Goal: Information Seeking & Learning: Find specific fact

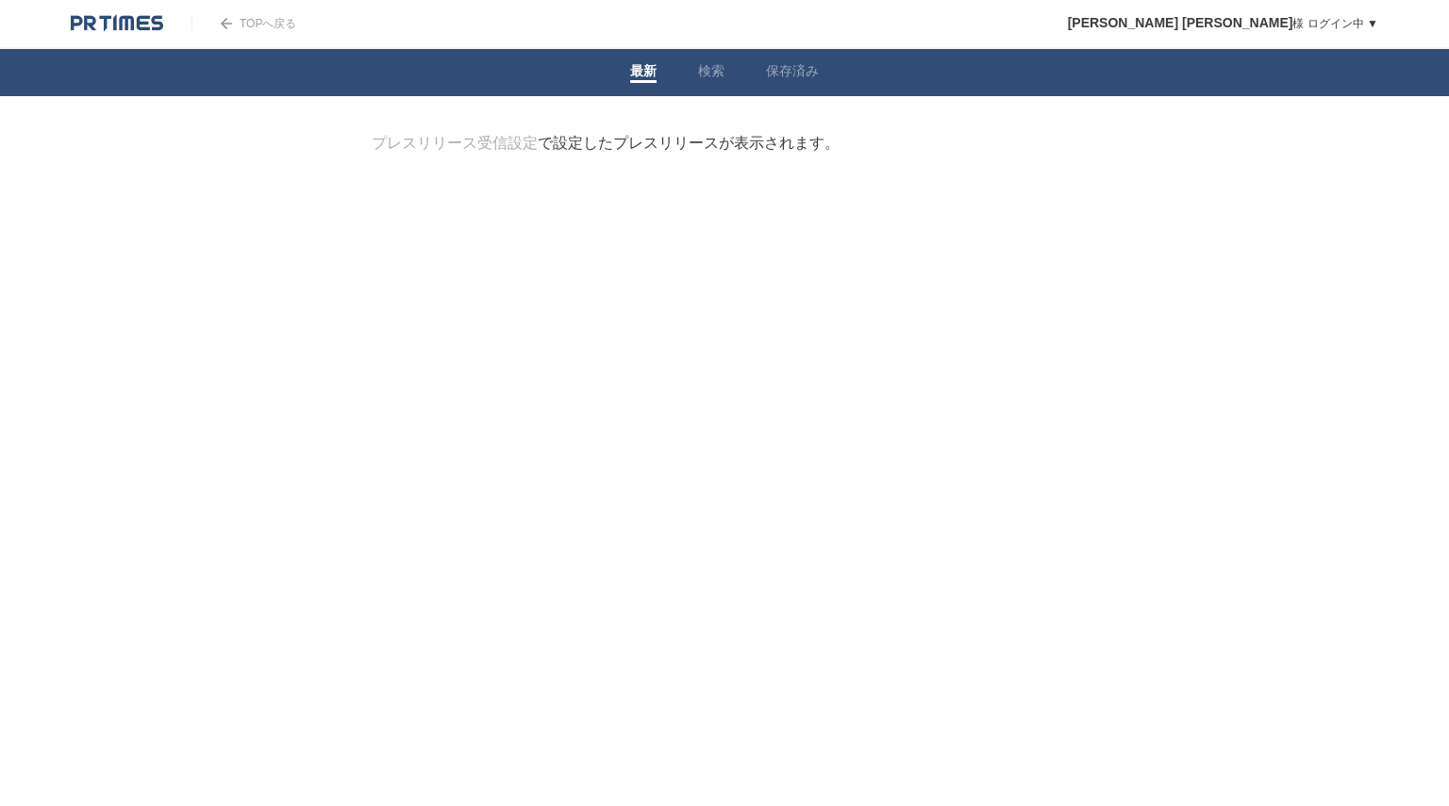
drag, startPoint x: 1362, startPoint y: 1, endPoint x: 1074, endPoint y: 225, distance: 364.9
click at [1074, 225] on div at bounding box center [724, 229] width 764 height 94
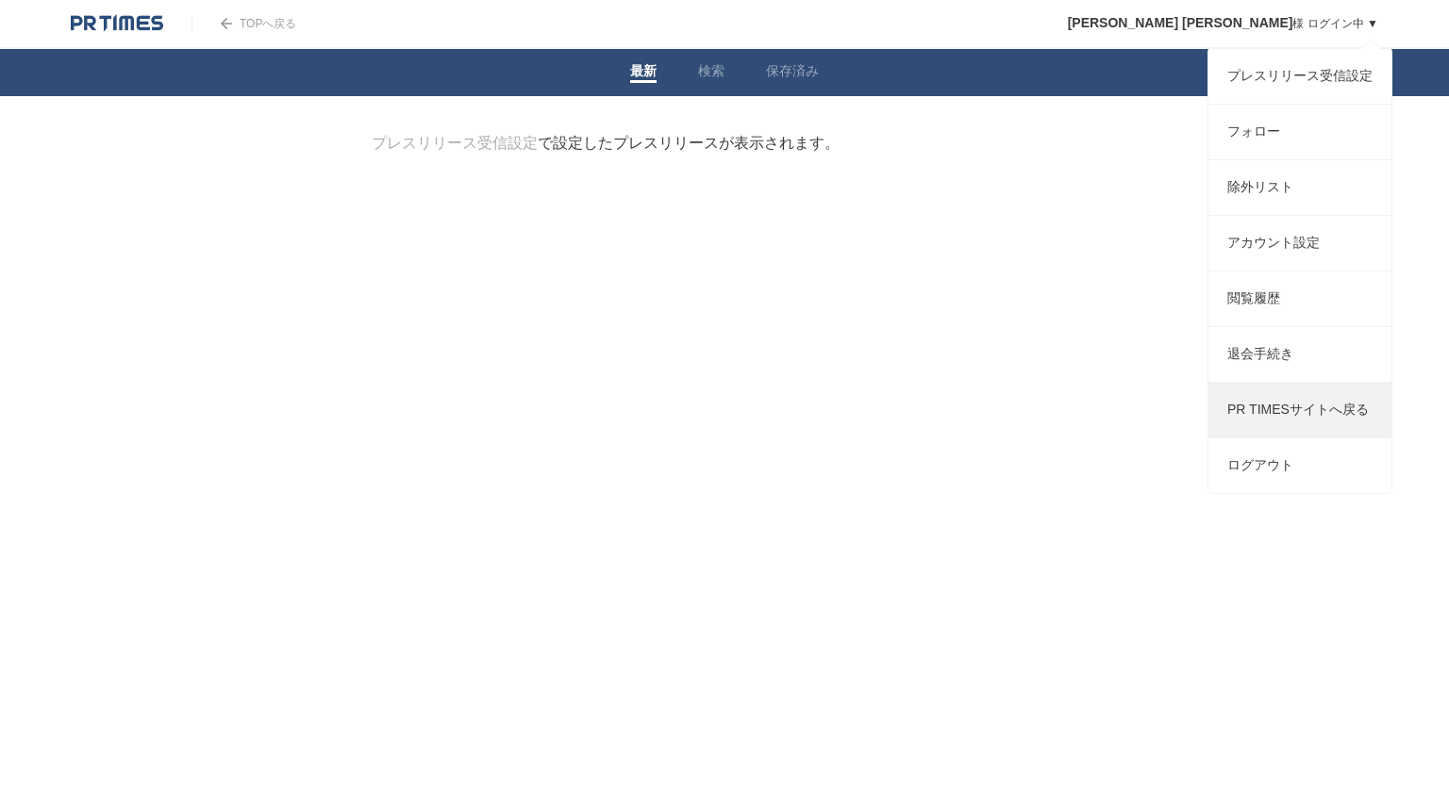
click at [1260, 438] on link "PR TIMESサイトへ戻る" at bounding box center [1299, 410] width 183 height 55
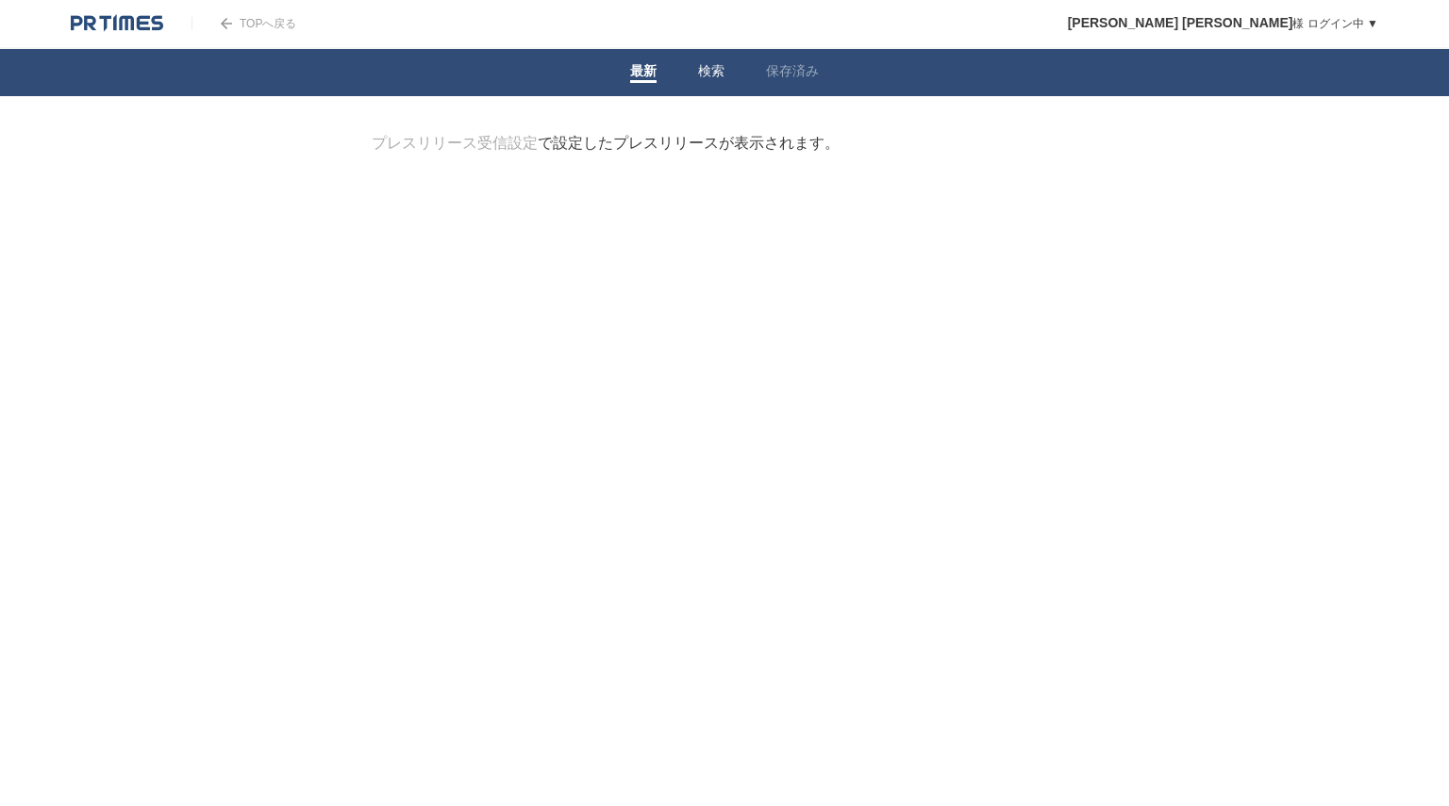
click at [694, 82] on li "検索" at bounding box center [711, 72] width 68 height 47
click at [703, 66] on link "検索" at bounding box center [711, 73] width 26 height 20
click at [633, 165] on input "検索ワードを入力" at bounding box center [698, 165] width 653 height 63
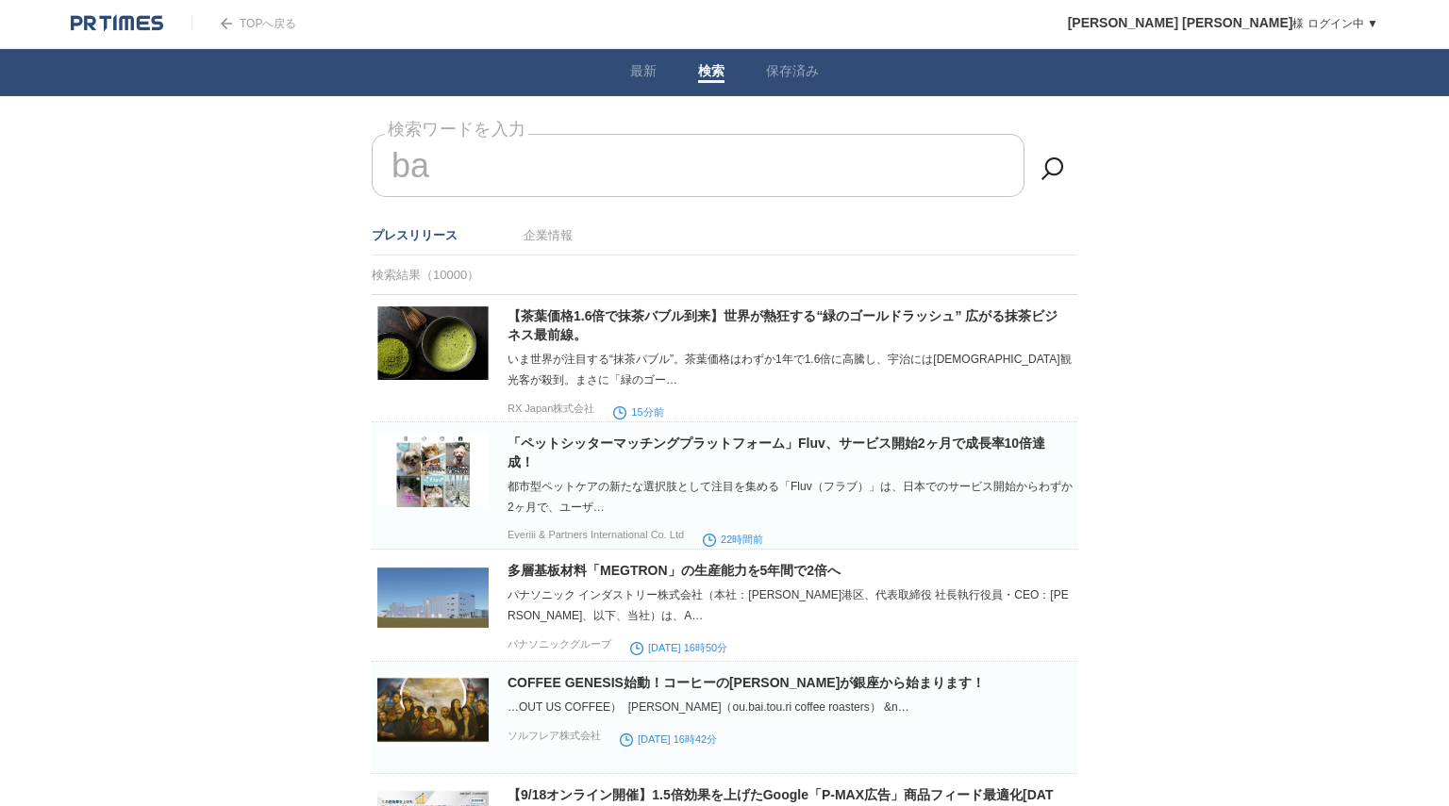
type input "b"
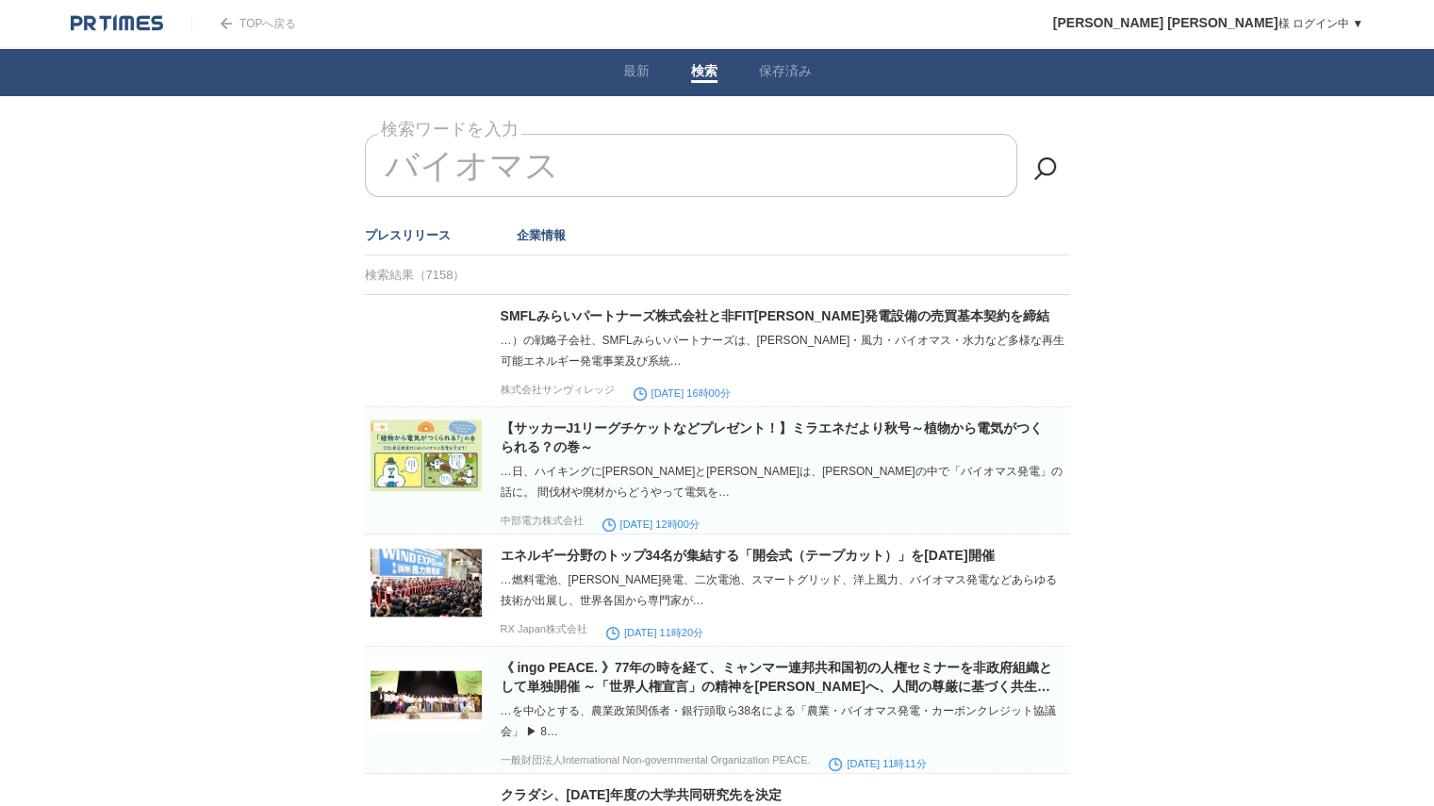
type input "バイオマス"
click at [535, 236] on link "企業情報" at bounding box center [541, 235] width 49 height 14
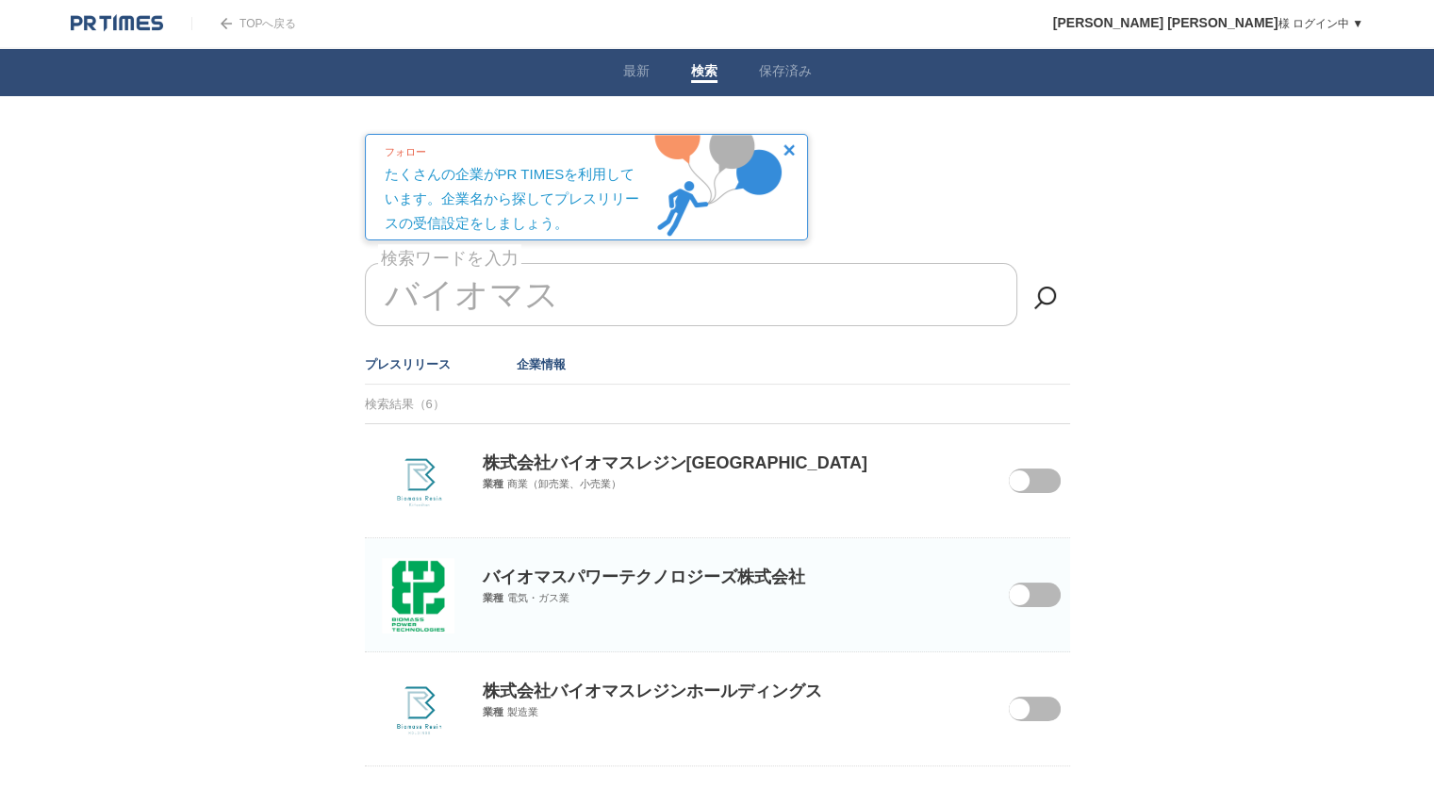
click at [438, 362] on link "プレスリリース" at bounding box center [408, 364] width 86 height 14
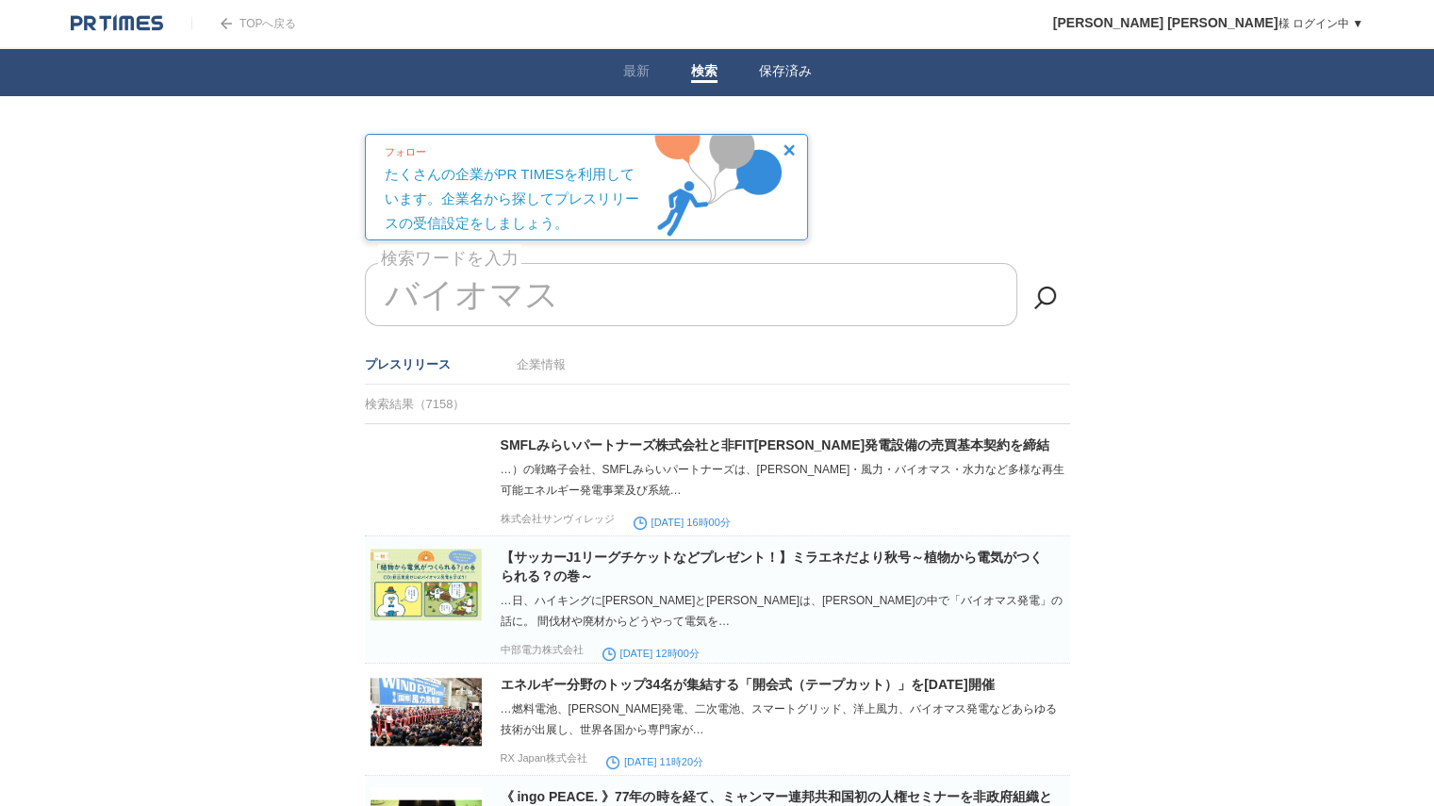
click at [770, 84] on li "保存済み" at bounding box center [785, 72] width 94 height 47
click at [788, 63] on link "保存済み" at bounding box center [785, 73] width 53 height 20
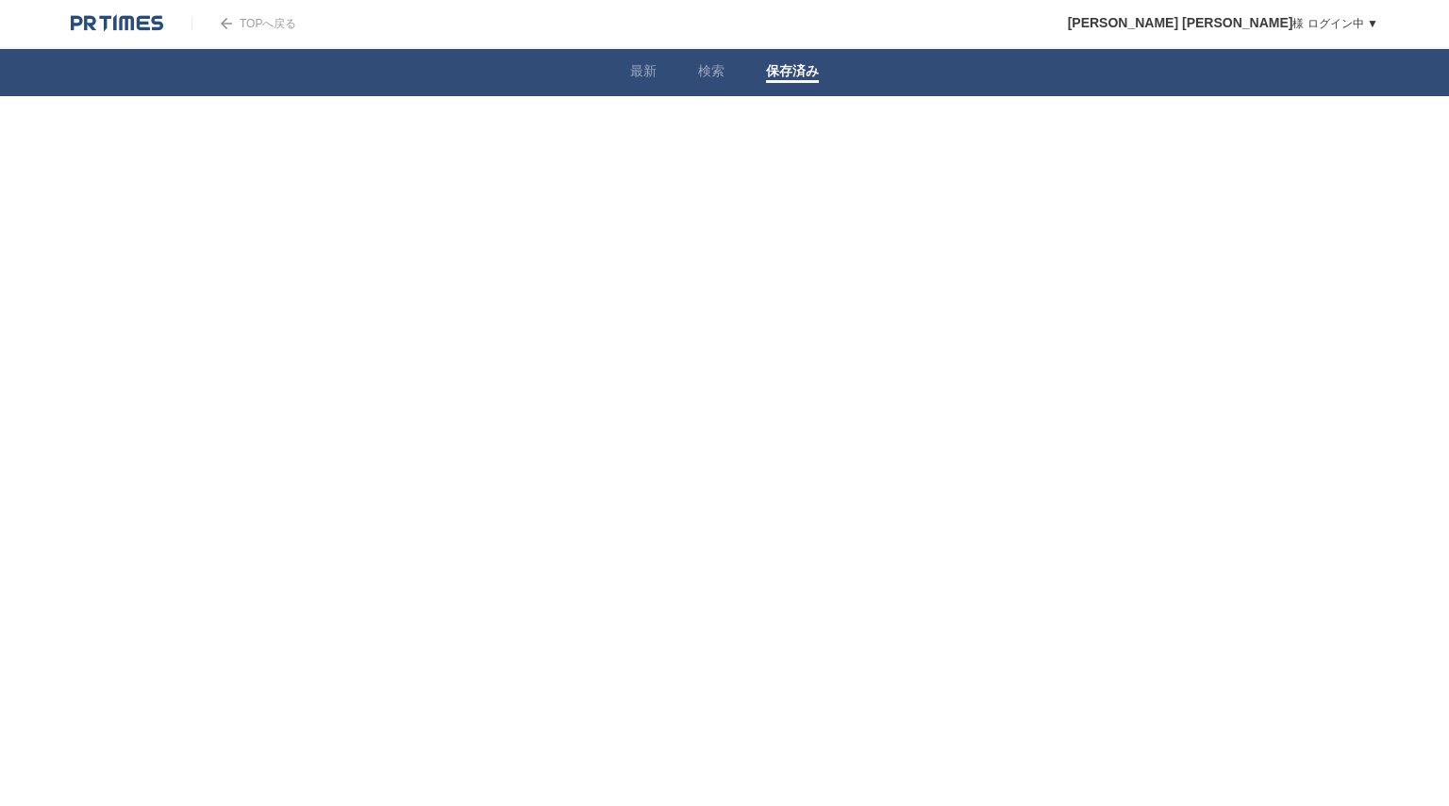
click at [264, 23] on link "TOPへ戻る" at bounding box center [243, 23] width 105 height 13
